Goal: Task Accomplishment & Management: Use online tool/utility

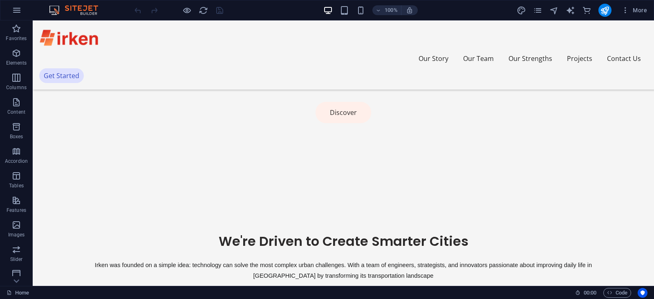
scroll to position [497, 0]
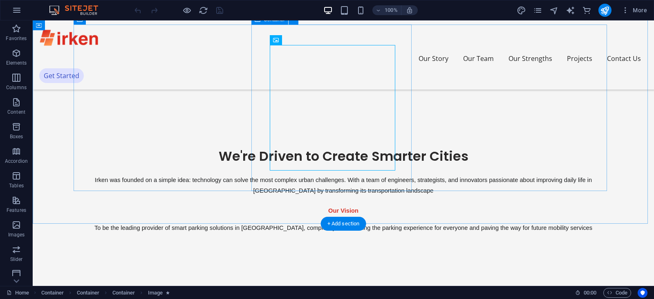
scroll to position [456, 0]
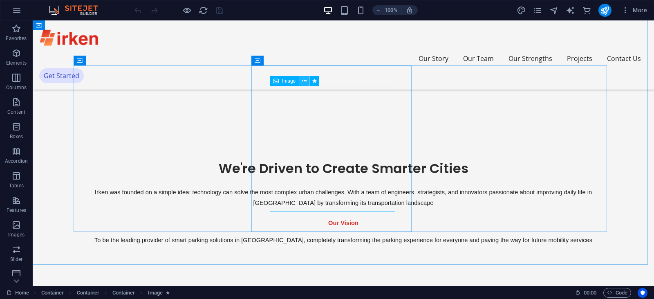
click at [304, 82] on icon at bounding box center [304, 81] width 4 height 9
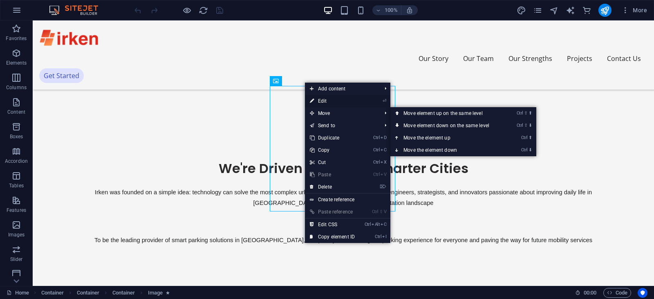
click at [322, 101] on link "⏎ Edit" at bounding box center [332, 101] width 55 height 12
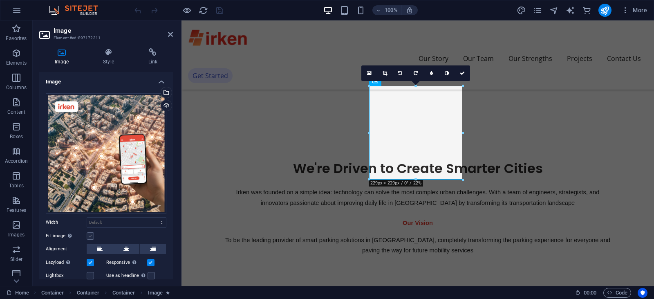
click at [90, 234] on label at bounding box center [90, 235] width 7 height 7
click at [0, 0] on input "Fit image Automatically fit image to a fixed width and height" at bounding box center [0, 0] width 0 height 0
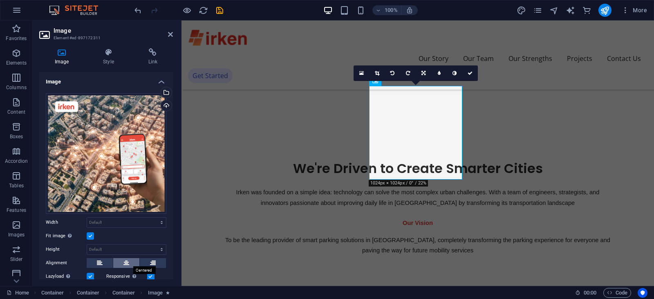
click at [123, 260] on icon at bounding box center [126, 263] width 6 height 10
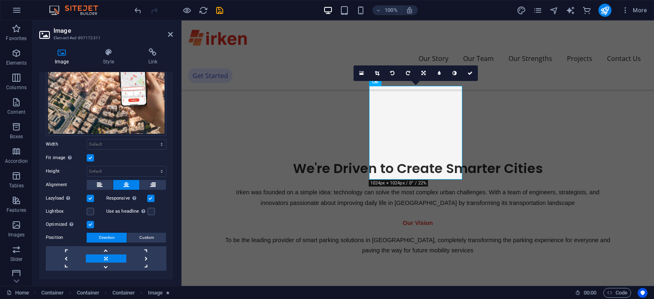
scroll to position [94, 0]
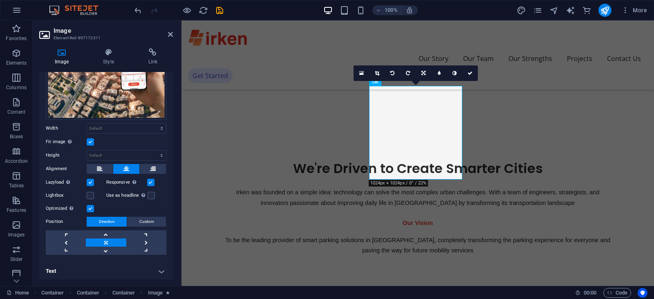
drag, startPoint x: 173, startPoint y: 170, endPoint x: 5, endPoint y: 225, distance: 176.5
click at [89, 192] on label at bounding box center [90, 195] width 7 height 7
click at [0, 0] on input "Lightbox" at bounding box center [0, 0] width 0 height 0
drag, startPoint x: 170, startPoint y: 196, endPoint x: 171, endPoint y: 204, distance: 8.3
click at [171, 204] on div "Image Drag files here, click to choose files or select files from Files or our …" at bounding box center [106, 175] width 134 height 207
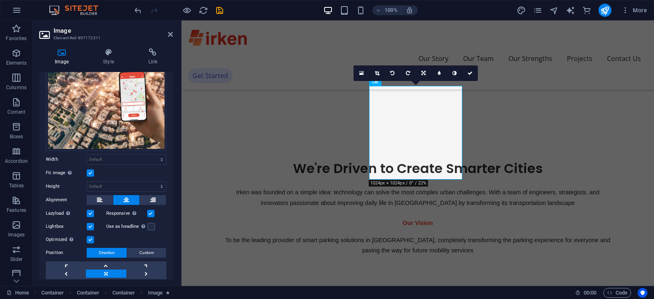
scroll to position [0, 0]
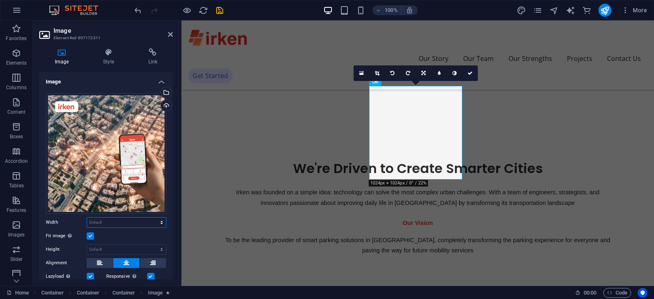
click at [126, 218] on select "Default auto px rem % em vh vw" at bounding box center [126, 223] width 79 height 10
select select "%"
click at [153, 218] on select "Default auto px rem % em vh vw" at bounding box center [126, 223] width 79 height 10
type input "100"
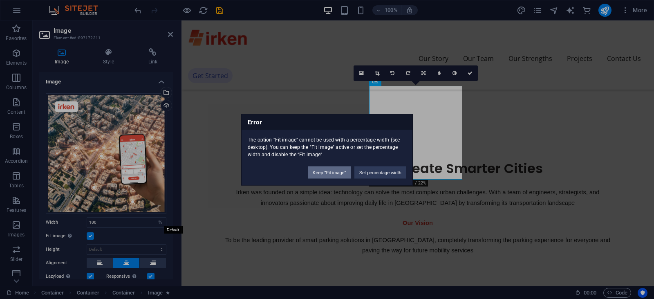
click at [332, 171] on button "Keep "Fit image"" at bounding box center [329, 172] width 43 height 12
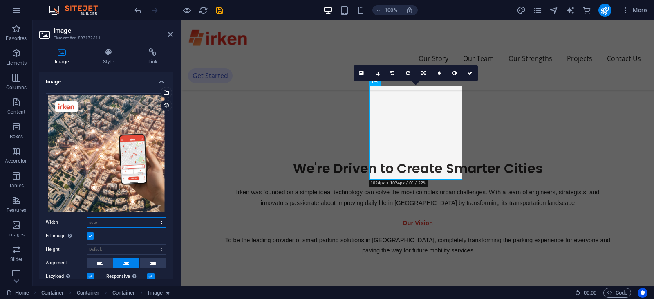
click at [125, 219] on select "Default auto px rem % em vh vw" at bounding box center [126, 223] width 79 height 10
select select "%"
click at [153, 218] on select "Default auto px rem % em vh vw" at bounding box center [126, 223] width 79 height 10
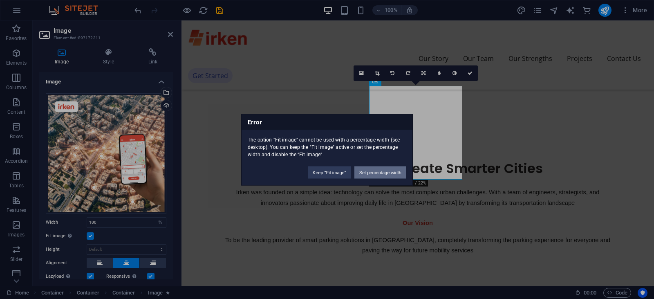
click at [379, 172] on button "Set percentage width" at bounding box center [380, 172] width 52 height 12
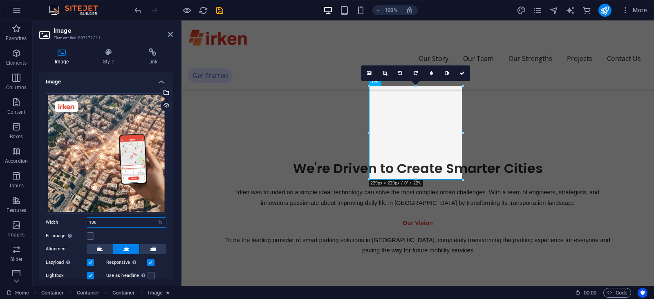
click at [121, 219] on input "100" at bounding box center [126, 223] width 79 height 10
click at [117, 219] on input "100" at bounding box center [126, 223] width 79 height 10
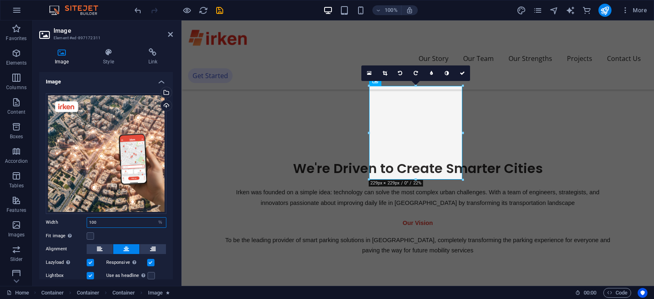
click at [117, 219] on input "100" at bounding box center [126, 223] width 79 height 10
type input "100"
click at [74, 222] on label "Width" at bounding box center [66, 222] width 41 height 4
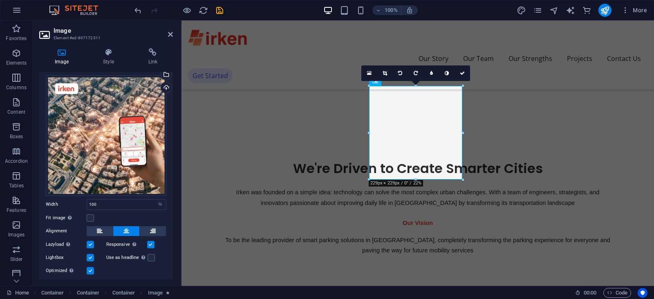
scroll to position [24, 0]
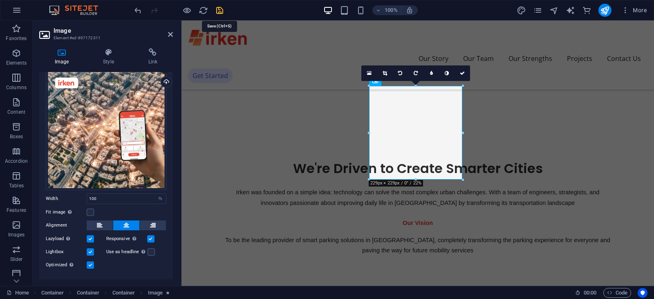
click at [220, 11] on icon "save" at bounding box center [219, 10] width 9 height 9
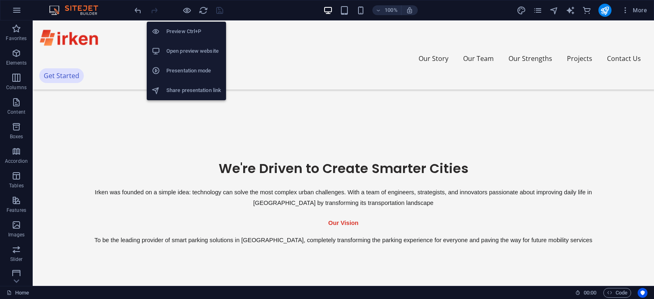
click at [180, 48] on h6 "Open preview website" at bounding box center [193, 51] width 55 height 10
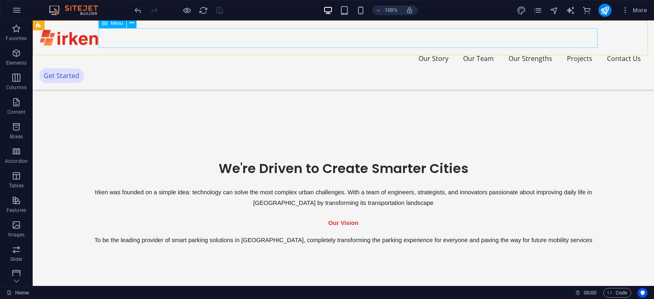
click at [384, 49] on nav "Our Story Our Team Our Strengths Projects Contact Us" at bounding box center [343, 59] width 608 height 20
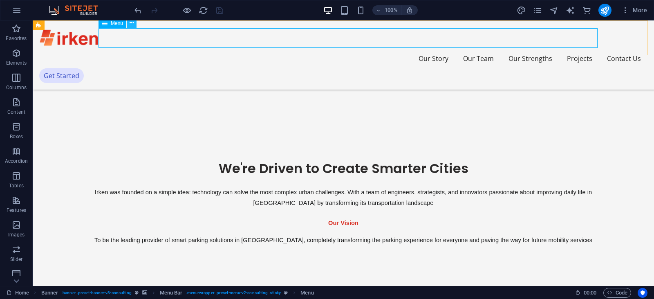
click at [130, 24] on icon at bounding box center [132, 23] width 4 height 9
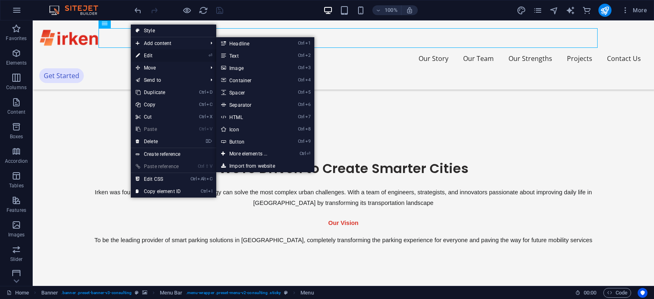
click at [148, 54] on link "⏎ Edit" at bounding box center [158, 55] width 55 height 12
select select
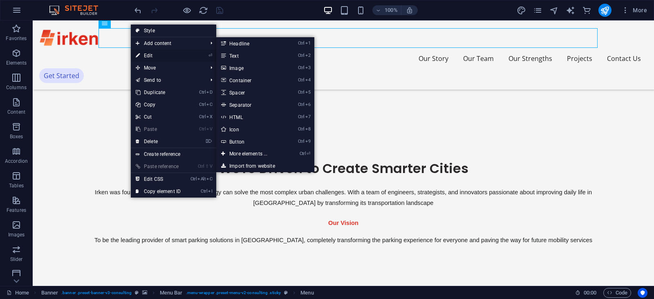
select select
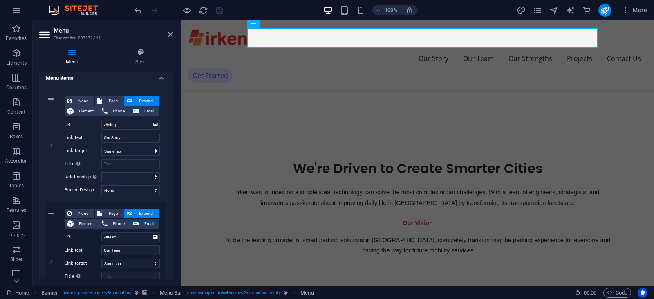
scroll to position [68, 0]
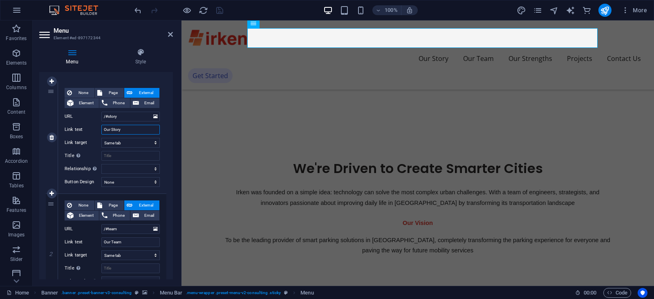
click at [131, 130] on input "Our Story" at bounding box center [130, 130] width 58 height 10
click at [126, 170] on select "alternate author bookmark external help license next nofollow noreferrer noopen…" at bounding box center [130, 169] width 58 height 10
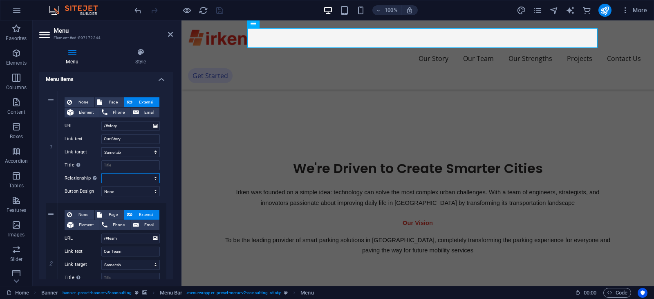
scroll to position [52, 0]
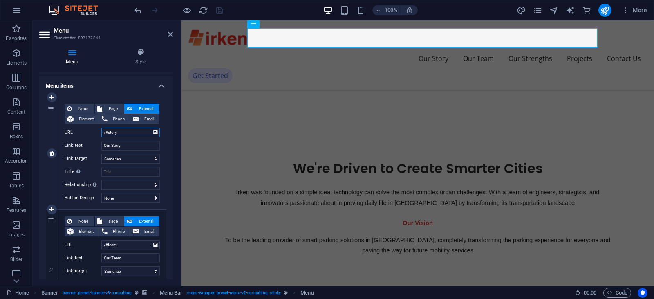
click at [126, 131] on input "/#story" at bounding box center [130, 133] width 58 height 10
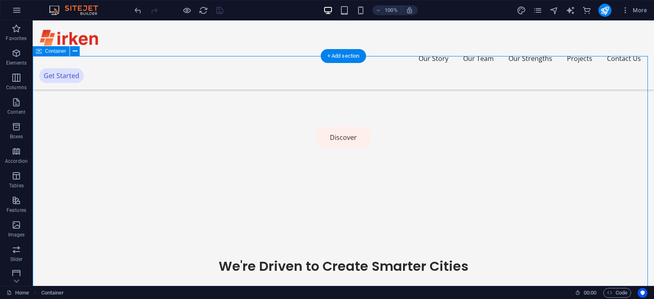
scroll to position [361, 0]
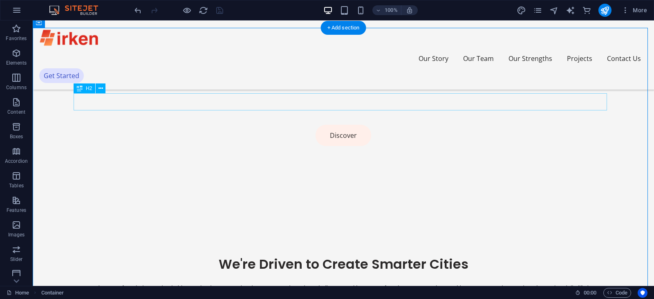
click at [304, 256] on div "We're Driven to Create Smarter Cities" at bounding box center [344, 264] width 540 height 17
click at [99, 91] on icon at bounding box center [101, 88] width 4 height 9
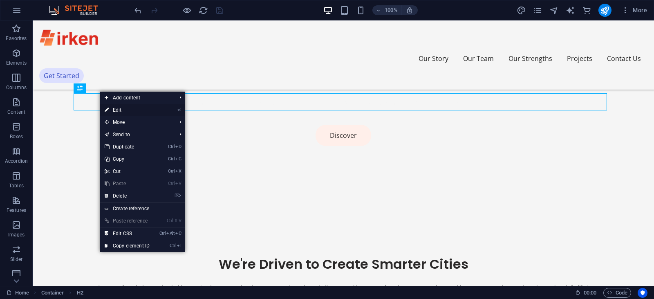
click at [117, 107] on link "⏎ Edit" at bounding box center [127, 110] width 55 height 12
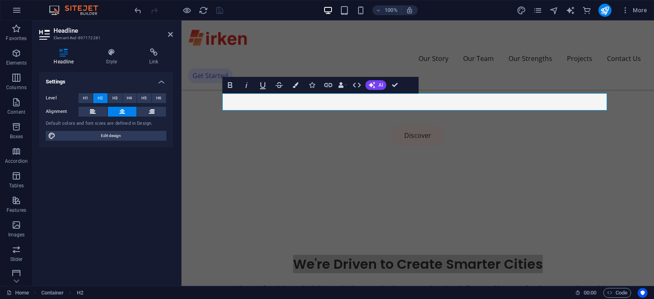
click at [76, 38] on h3 "Element #ed-897172281" at bounding box center [105, 37] width 103 height 7
drag, startPoint x: 101, startPoint y: 38, endPoint x: 59, endPoint y: 37, distance: 41.7
click at [59, 37] on h3 "Element #ed-897172281" at bounding box center [105, 37] width 103 height 7
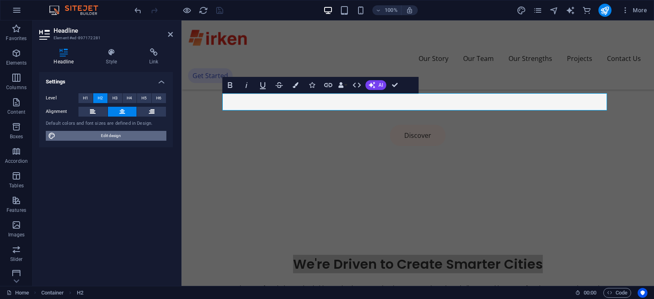
click at [92, 137] on span "Edit design" at bounding box center [111, 136] width 106 height 10
select select "px"
select select "400"
select select "px"
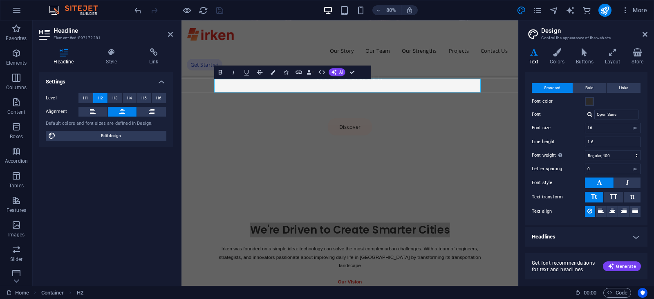
scroll to position [0, 0]
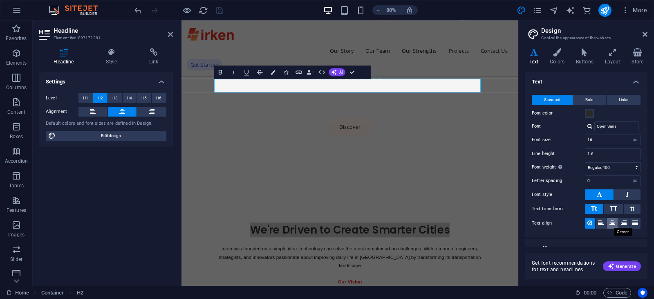
click at [612, 222] on icon at bounding box center [613, 223] width 6 height 10
click at [219, 14] on icon "save" at bounding box center [219, 10] width 9 height 9
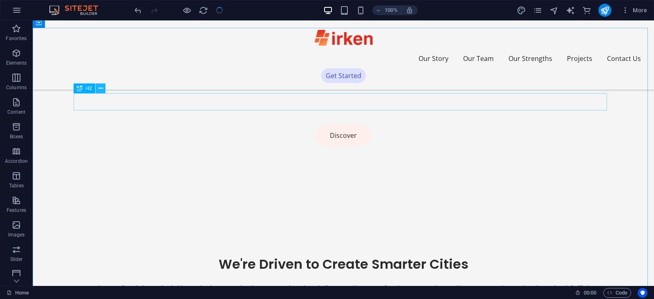
click at [103, 92] on button at bounding box center [101, 88] width 10 height 10
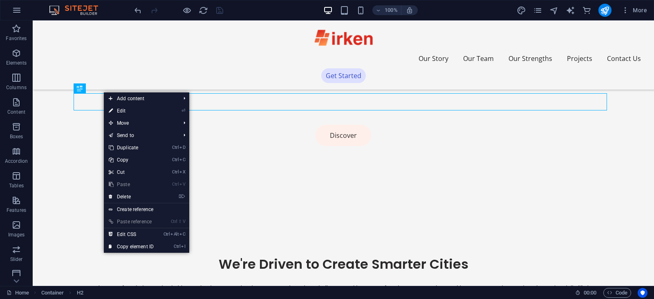
click at [135, 206] on link "Create reference" at bounding box center [146, 209] width 85 height 12
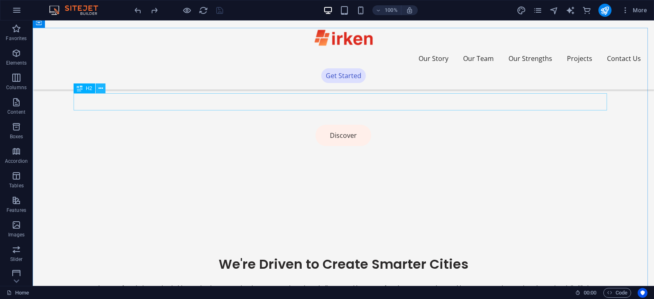
click at [100, 91] on icon at bounding box center [101, 88] width 4 height 9
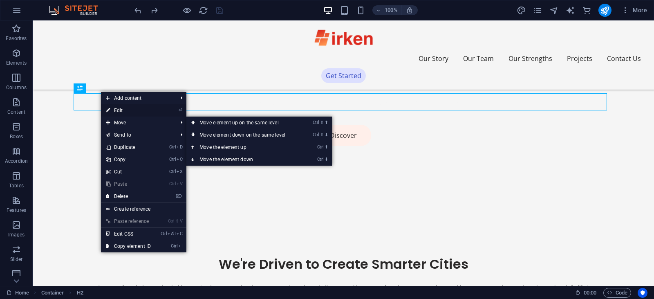
click at [117, 109] on link "⏎ Edit" at bounding box center [128, 110] width 55 height 12
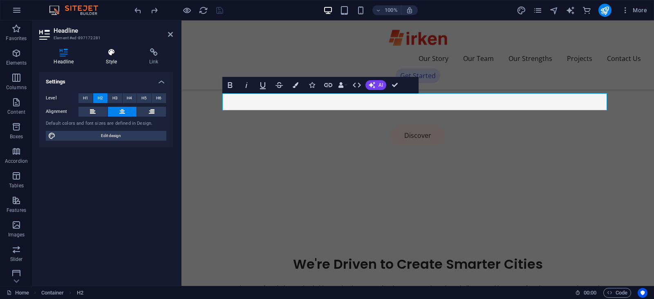
click at [111, 52] on icon at bounding box center [112, 52] width 40 height 8
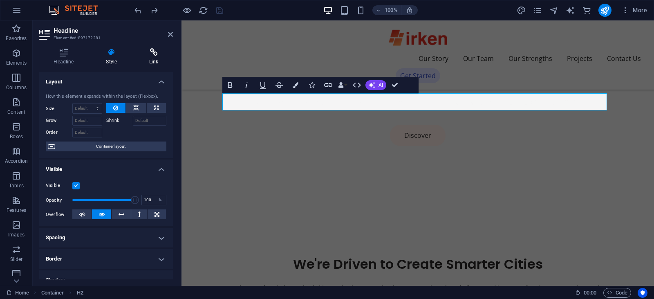
click at [147, 51] on icon at bounding box center [154, 52] width 38 height 8
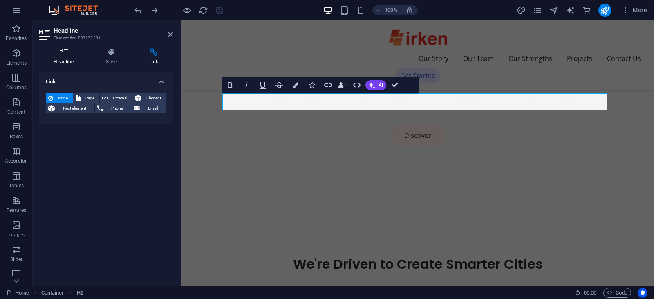
click at [73, 54] on icon at bounding box center [63, 52] width 49 height 8
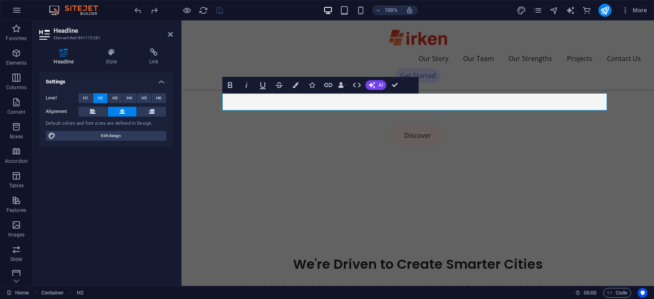
click at [88, 36] on h3 "Element #ed-897172281" at bounding box center [105, 37] width 103 height 7
drag, startPoint x: 53, startPoint y: 35, endPoint x: 96, endPoint y: 36, distance: 42.9
click at [96, 36] on header "Headline Element #ed-897172281" at bounding box center [106, 30] width 134 height 21
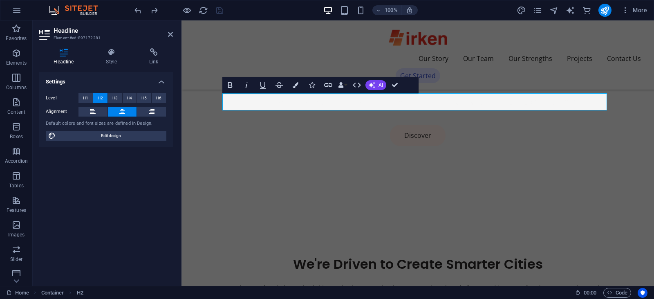
click at [95, 36] on h3 "Element #ed-897172281" at bounding box center [105, 37] width 103 height 7
drag, startPoint x: 96, startPoint y: 36, endPoint x: 85, endPoint y: 37, distance: 10.7
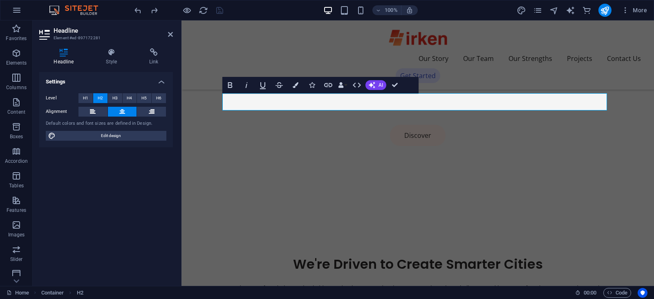
click at [85, 37] on h3 "Element #ed-897172281" at bounding box center [105, 37] width 103 height 7
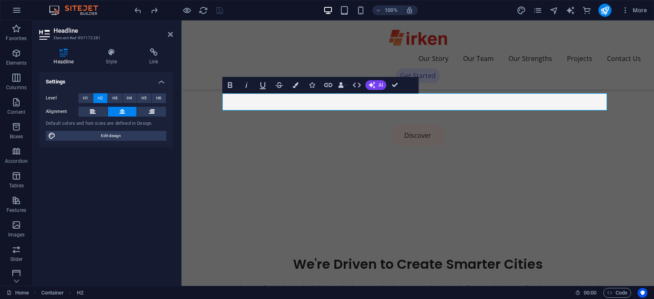
click at [85, 37] on h3 "Element #ed-897172281" at bounding box center [105, 37] width 103 height 7
drag, startPoint x: 54, startPoint y: 28, endPoint x: 83, endPoint y: 34, distance: 29.2
click at [83, 34] on h2 "Headline" at bounding box center [113, 30] width 119 height 7
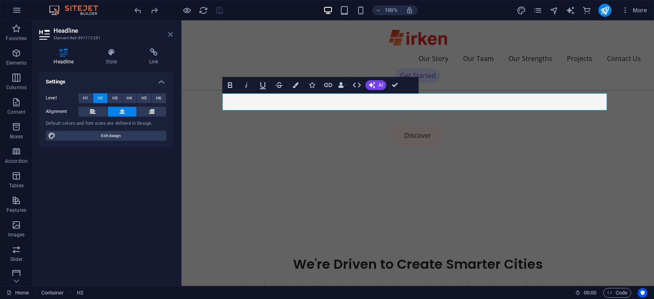
drag, startPoint x: 168, startPoint y: 31, endPoint x: 135, endPoint y: 10, distance: 39.4
click at [168, 31] on icon at bounding box center [170, 34] width 5 height 7
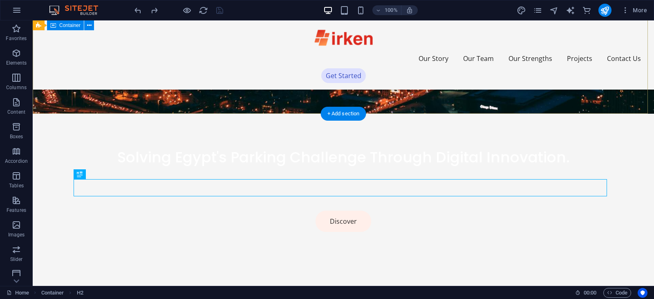
scroll to position [274, 0]
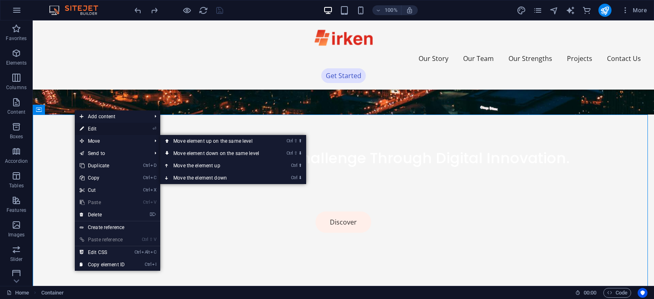
click at [89, 129] on link "⏎ Edit" at bounding box center [102, 129] width 55 height 12
select select "section"
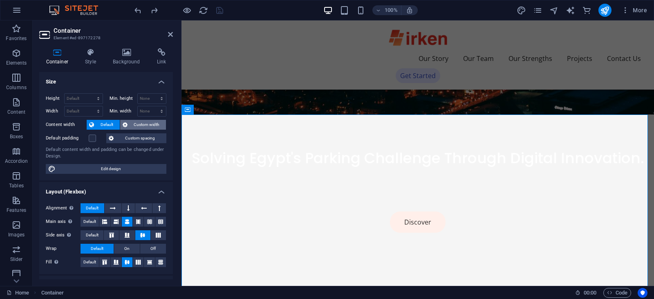
click at [150, 123] on span "Custom width" at bounding box center [147, 125] width 34 height 10
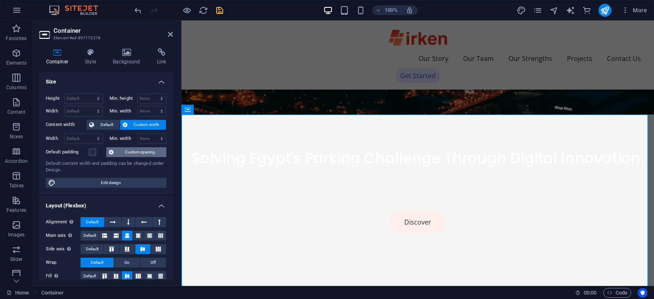
click at [139, 152] on span "Custom spacing" at bounding box center [140, 152] width 48 height 10
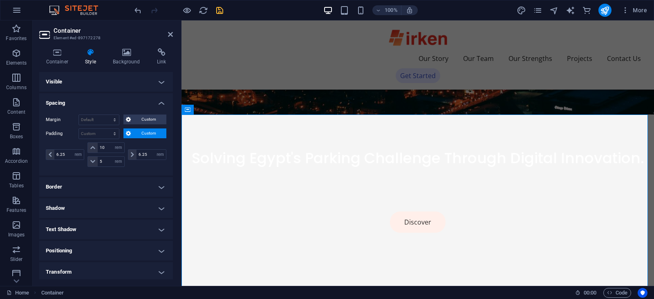
click at [149, 128] on div "Margin Default auto px % rem vw vh Custom Custom auto px % rem vw vh auto px % …" at bounding box center [106, 141] width 134 height 67
click at [107, 147] on input "10" at bounding box center [111, 148] width 26 height 10
type input "1"
type input "5"
click at [220, 9] on icon "save" at bounding box center [219, 10] width 9 height 9
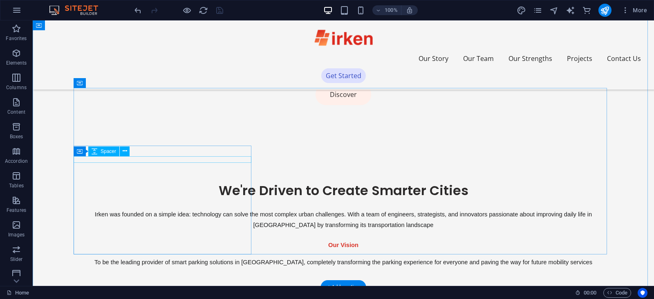
scroll to position [402, 0]
